Goal: Information Seeking & Learning: Learn about a topic

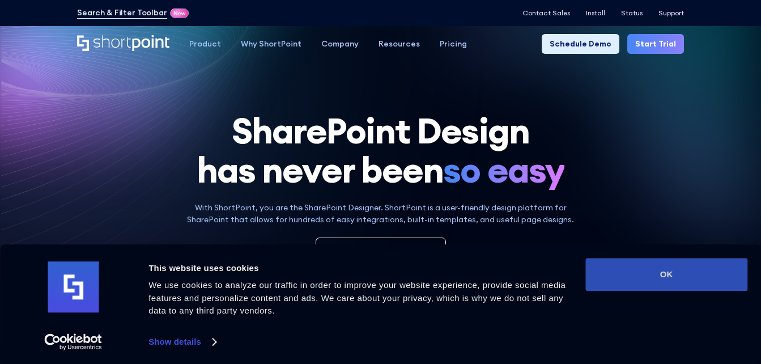
click at [694, 276] on button "OK" at bounding box center [666, 274] width 162 height 33
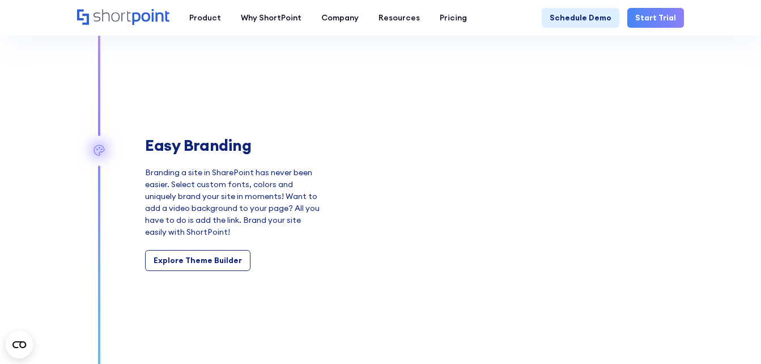
scroll to position [1208, 0]
click at [741, 107] on section "Built-in Templates ShortPoint has done the hard work for you! Build your site f…" at bounding box center [380, 242] width 761 height 1023
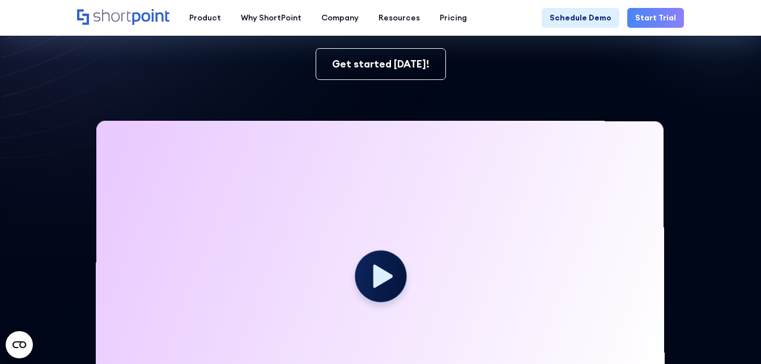
scroll to position [0, 0]
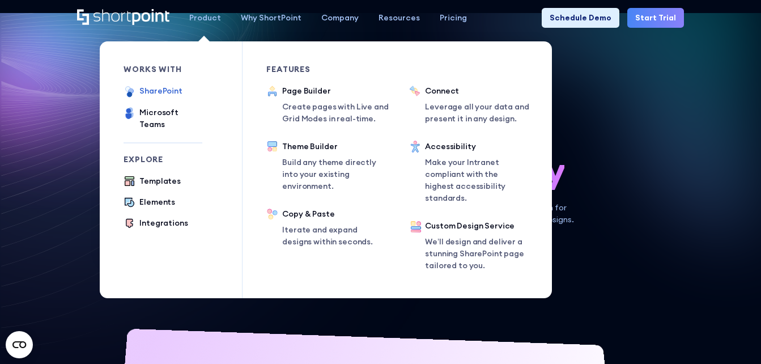
click at [165, 92] on div "SharePoint" at bounding box center [160, 91] width 43 height 12
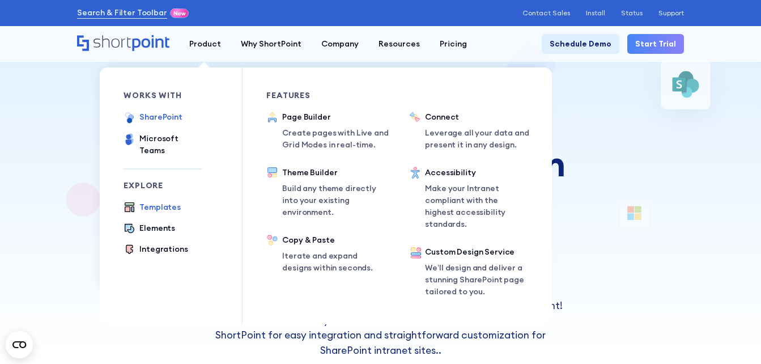
click at [161, 201] on div "Templates" at bounding box center [159, 207] width 41 height 12
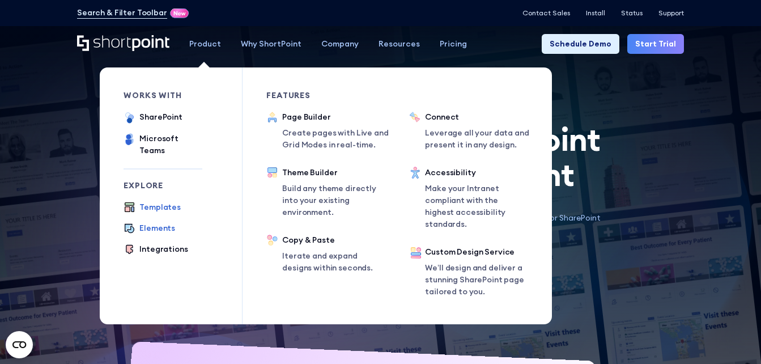
click at [161, 222] on div "Elements" at bounding box center [157, 228] width 36 height 12
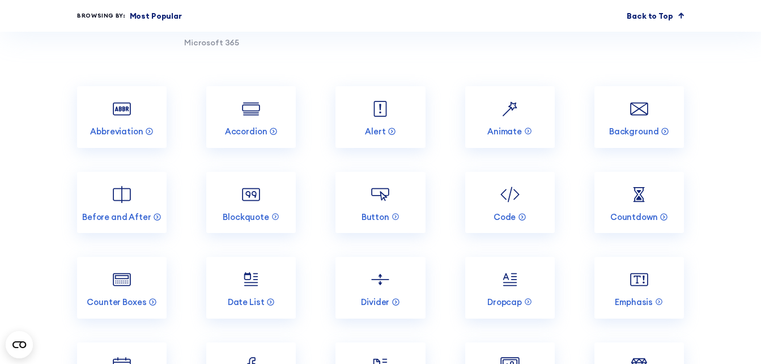
scroll to position [1017, 0]
click at [638, 110] on img at bounding box center [639, 108] width 24 height 24
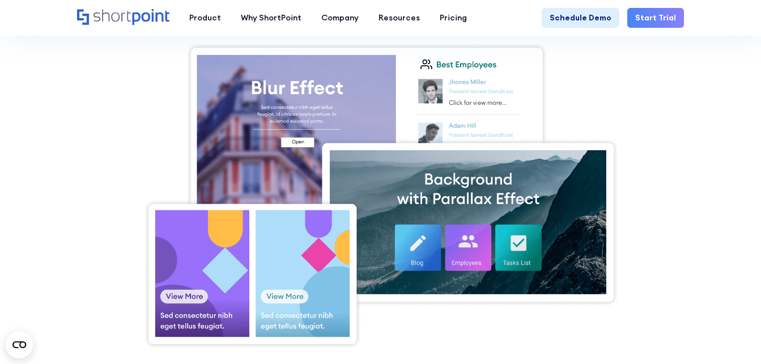
scroll to position [316, 0]
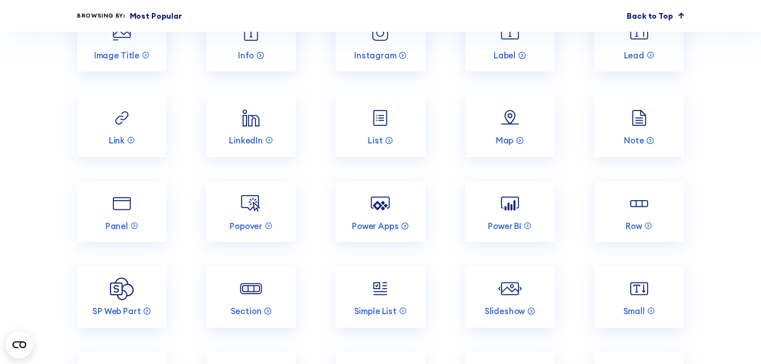
scroll to position [1518, 0]
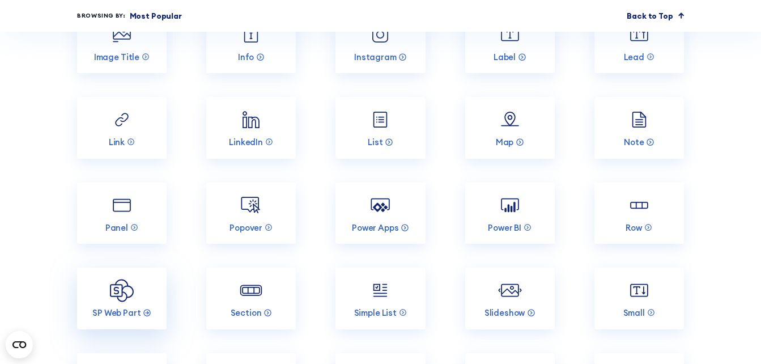
click at [107, 283] on link "SP Web Part" at bounding box center [122, 298] width 90 height 62
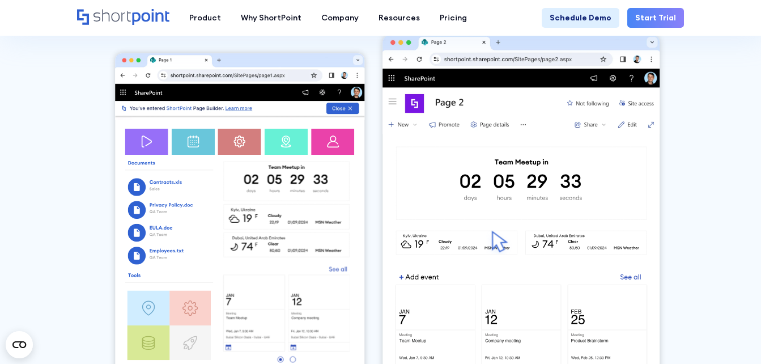
scroll to position [1924, 0]
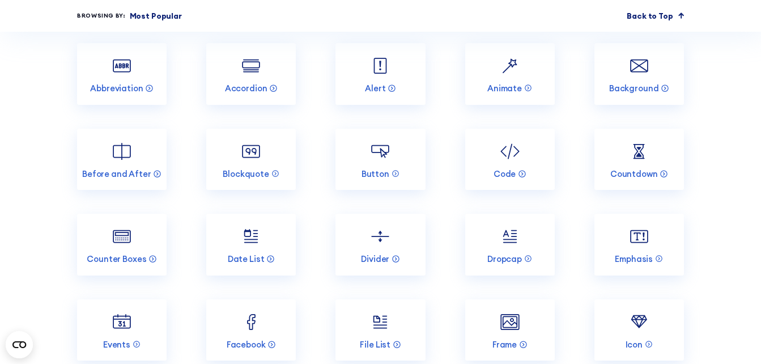
scroll to position [1060, 0]
